Goal: Transaction & Acquisition: Purchase product/service

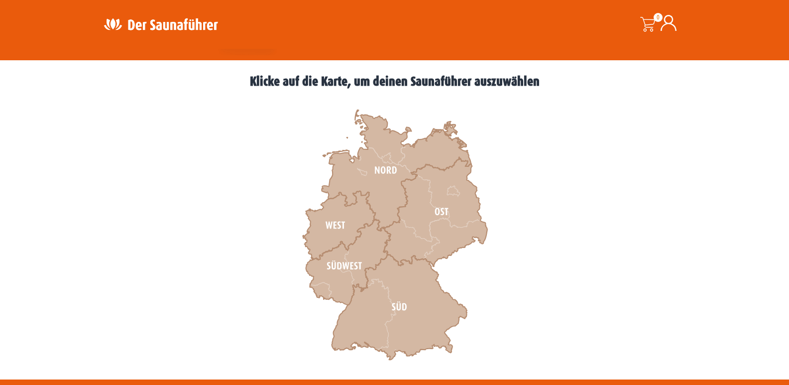
scroll to position [264, 0]
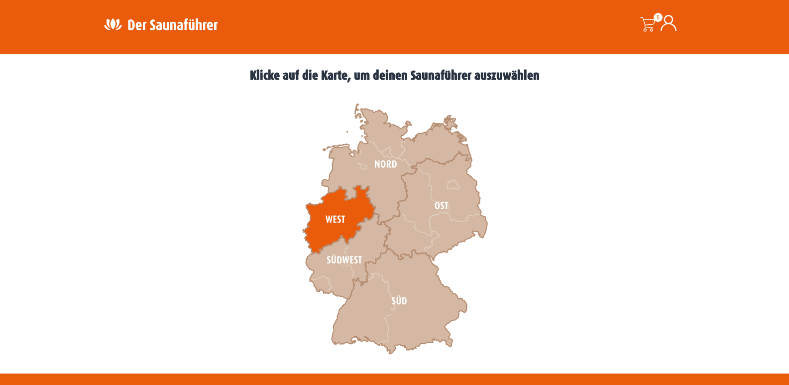
click at [344, 210] on icon at bounding box center [339, 219] width 73 height 69
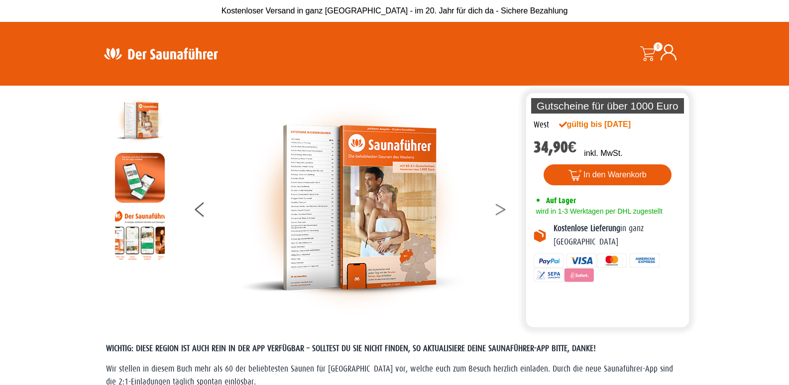
click at [503, 211] on button at bounding box center [506, 211] width 25 height 25
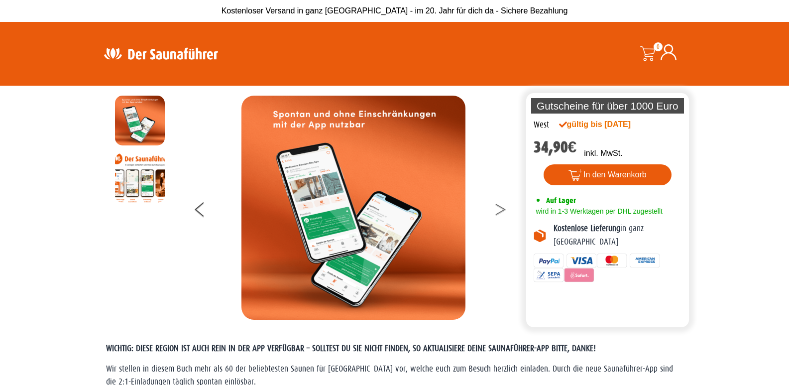
click at [506, 213] on button at bounding box center [506, 211] width 25 height 25
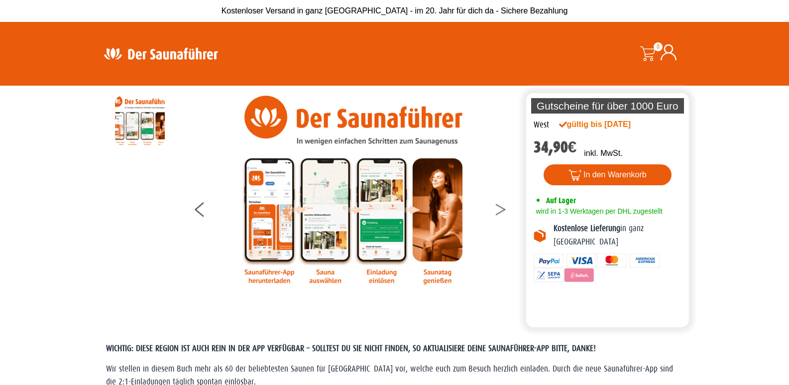
click at [501, 214] on button at bounding box center [506, 211] width 25 height 25
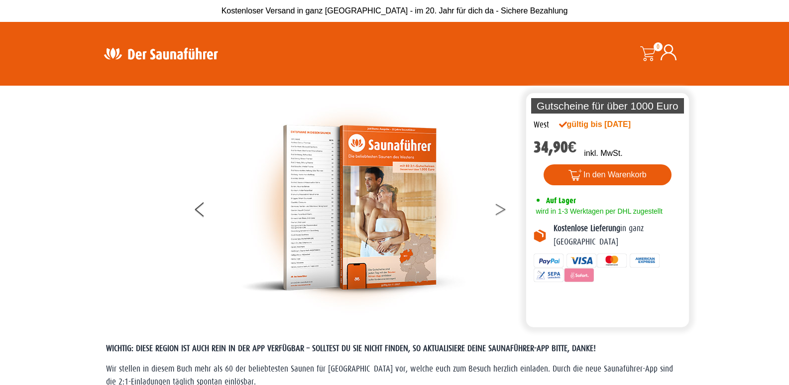
click at [502, 215] on button at bounding box center [506, 211] width 25 height 25
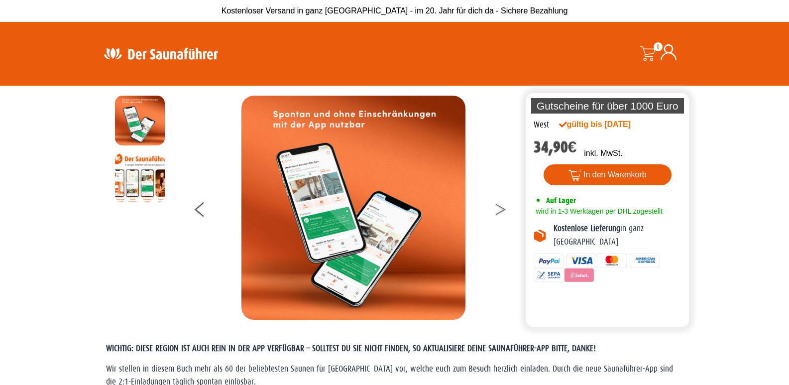
click at [502, 216] on button at bounding box center [506, 211] width 25 height 25
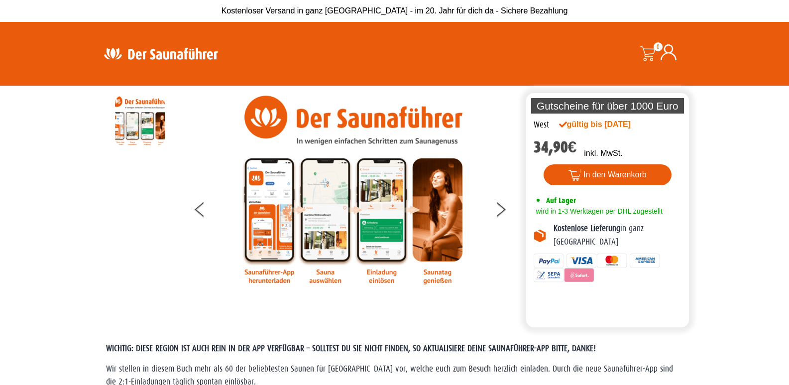
click at [441, 252] on img at bounding box center [354, 190] width 224 height 189
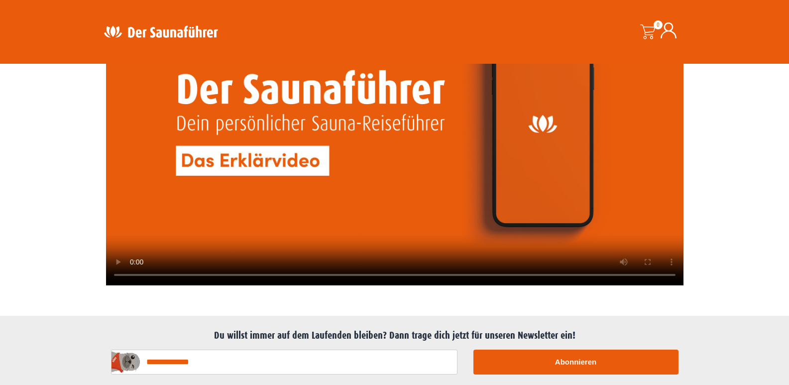
scroll to position [2543, 0]
